Goal: Transaction & Acquisition: Purchase product/service

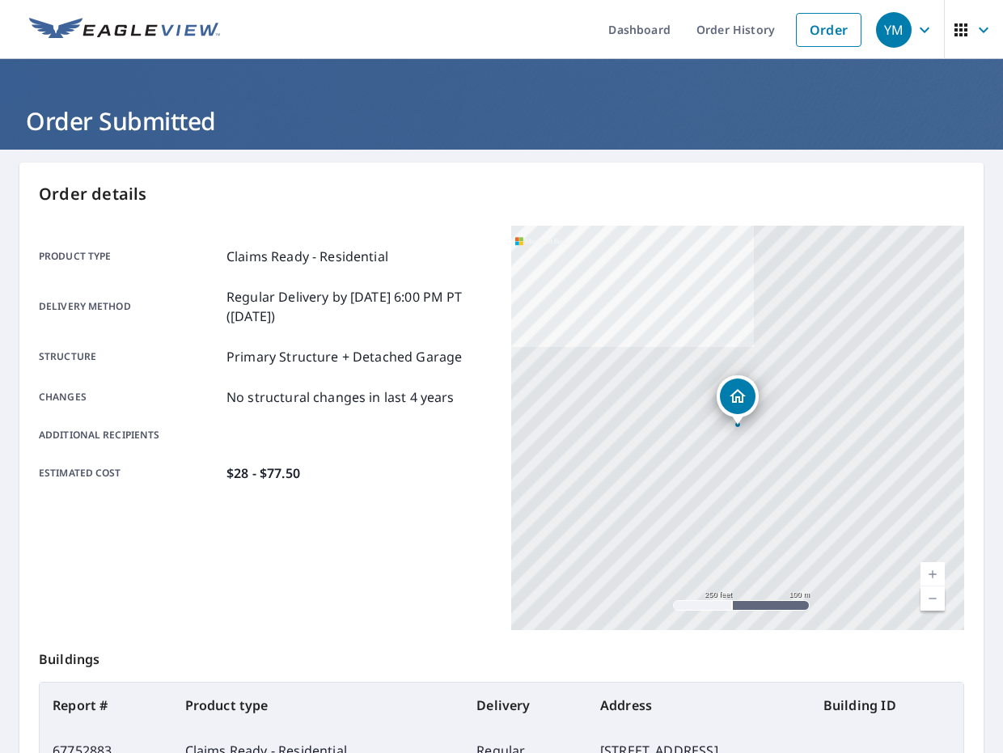
scroll to position [198, 0]
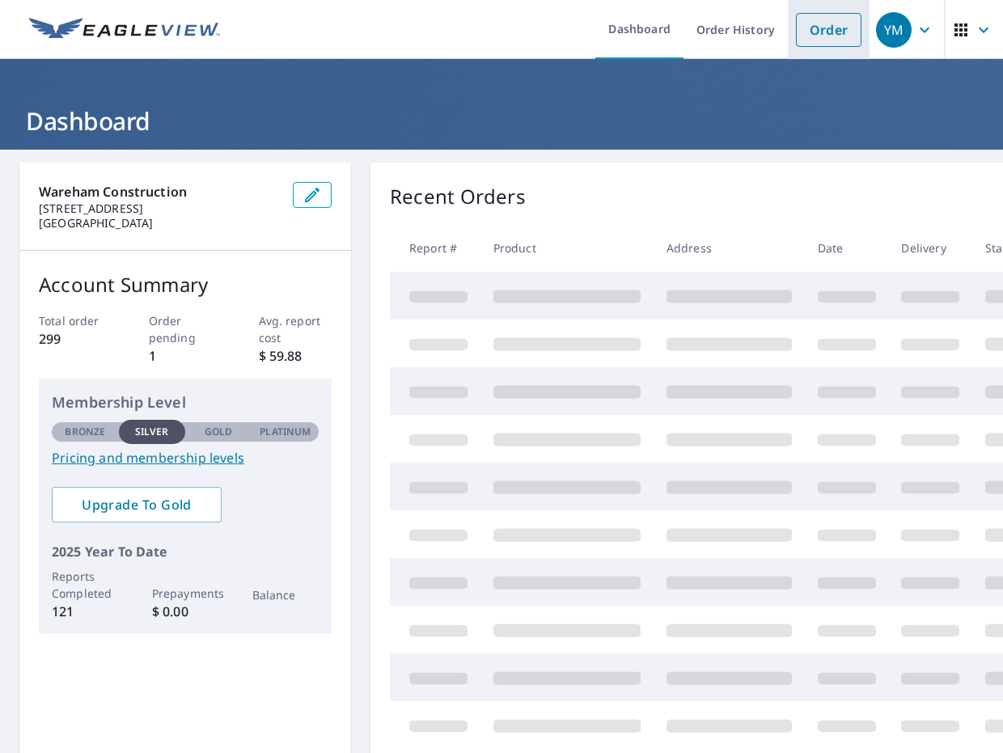
click at [813, 32] on link "Order" at bounding box center [829, 30] width 66 height 34
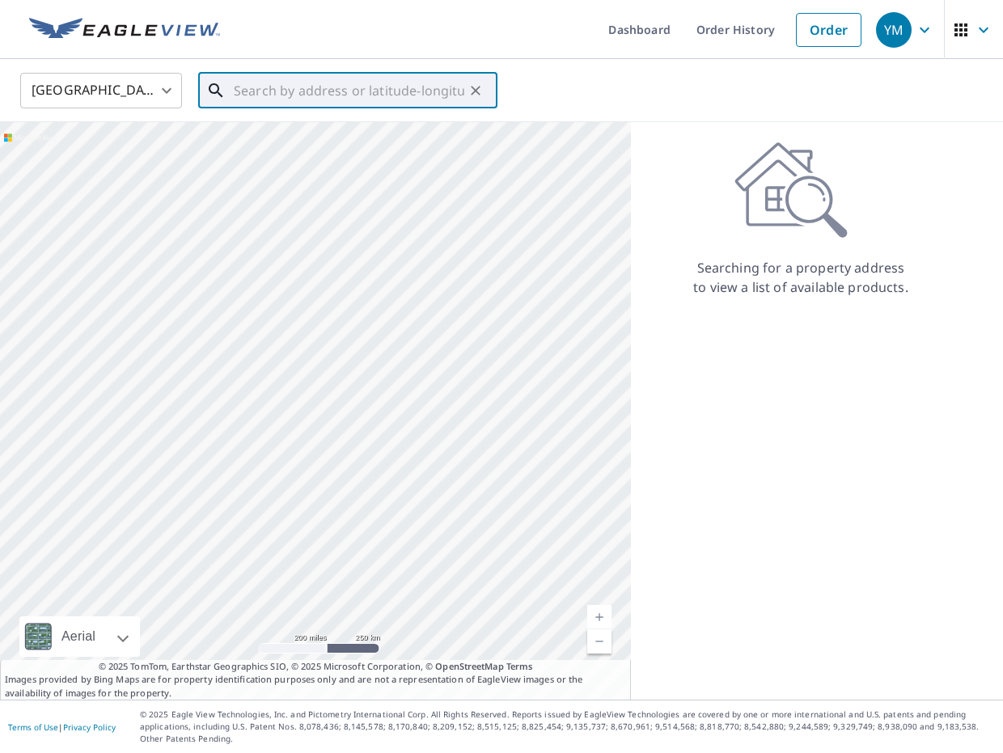
click at [418, 93] on input "text" at bounding box center [349, 90] width 230 height 45
paste input "1942 Bermuda Pointe Drive, Haines City, FL 33844"
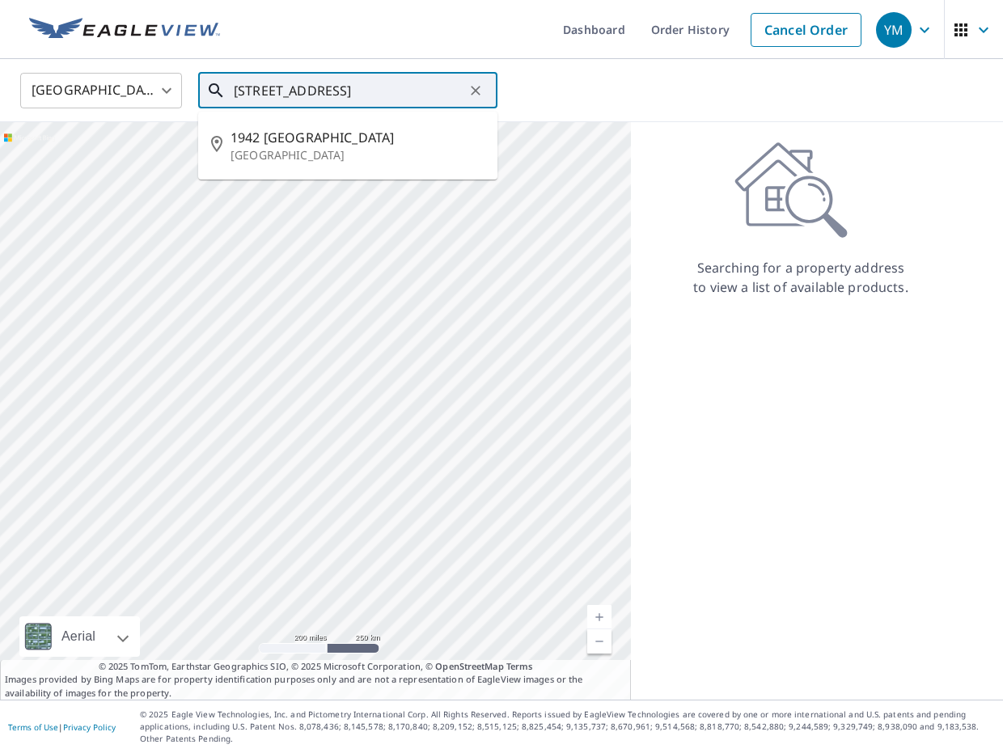
type input "1942 Bermuda Pointe Drive, Haines City, FL 33844"
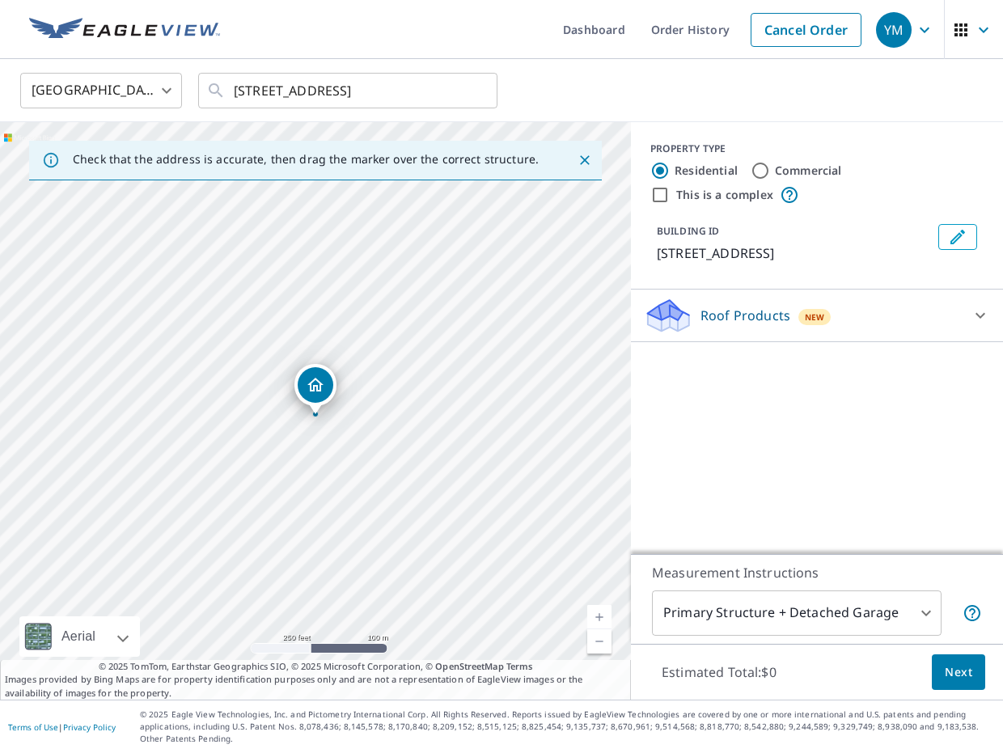
click at [759, 325] on p "Roof Products" at bounding box center [745, 315] width 90 height 19
click at [721, 365] on div "ClaimsReady™ $28 - $77.5" at bounding box center [817, 357] width 346 height 46
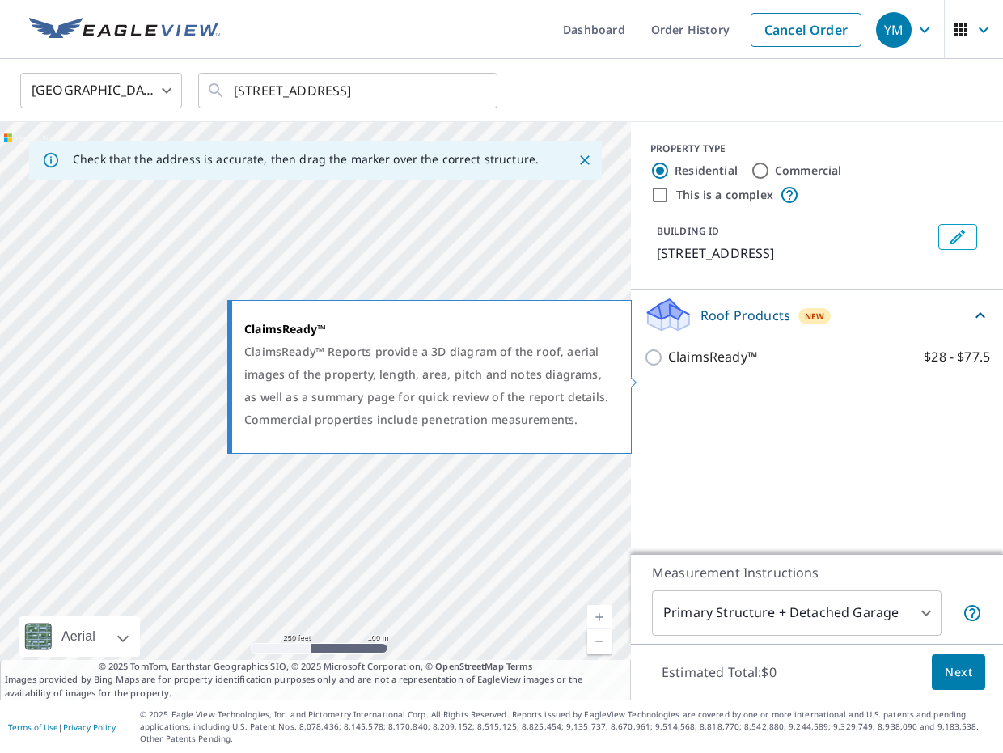
click at [723, 367] on p "ClaimsReady™" at bounding box center [712, 357] width 89 height 20
click at [668, 367] on input "ClaimsReady™ $28 - $77.5" at bounding box center [656, 357] width 24 height 19
checkbox input "true"
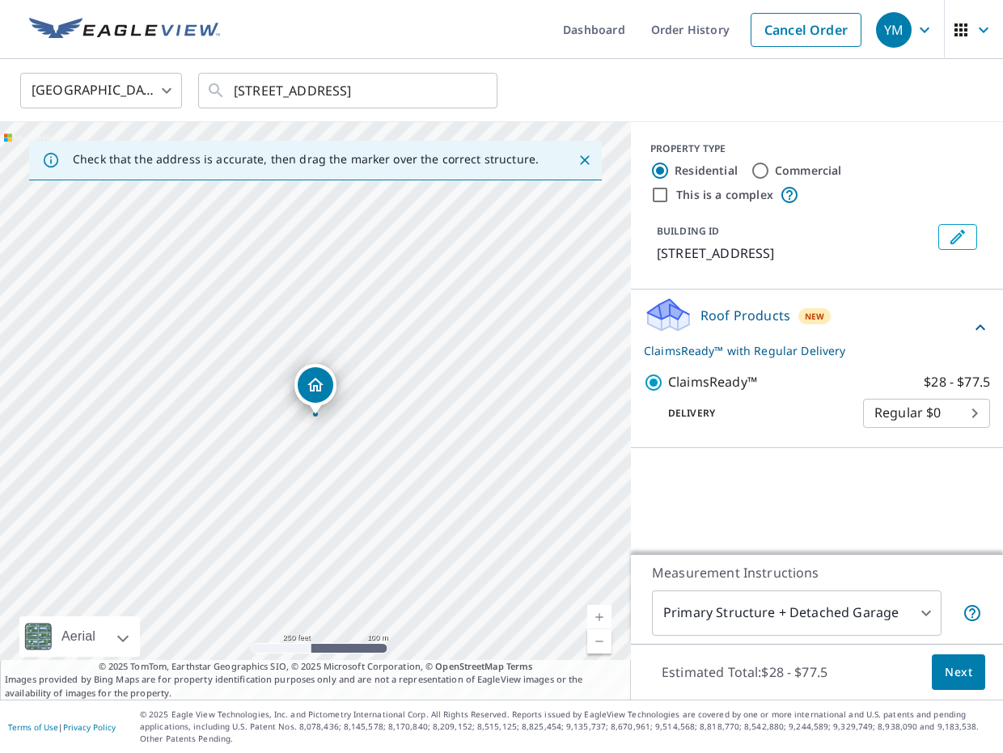
click at [974, 679] on button "Next" at bounding box center [958, 672] width 53 height 36
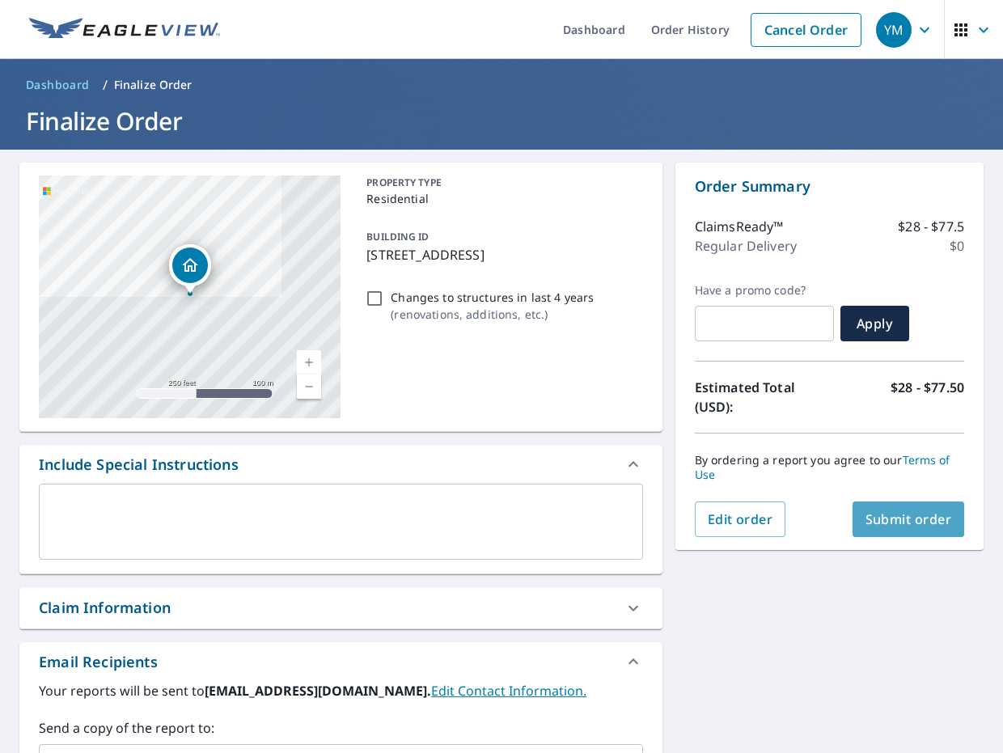
click at [911, 521] on span "Submit order" at bounding box center [908, 519] width 87 height 18
